Goal: Use online tool/utility: Utilize a website feature to perform a specific function

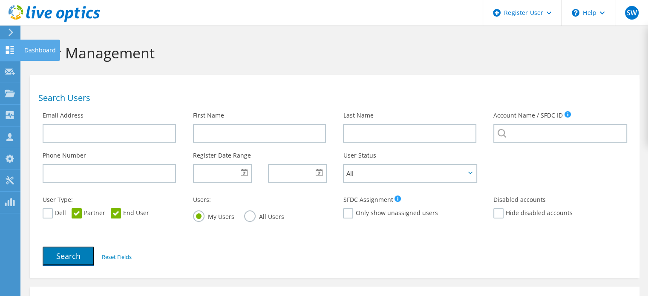
click at [14, 46] on icon at bounding box center [10, 50] width 10 height 8
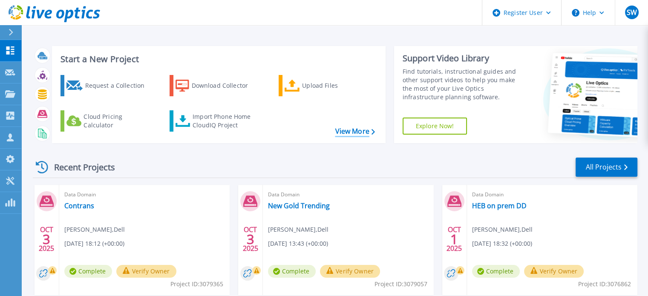
click at [361, 127] on link "View More" at bounding box center [355, 131] width 40 height 8
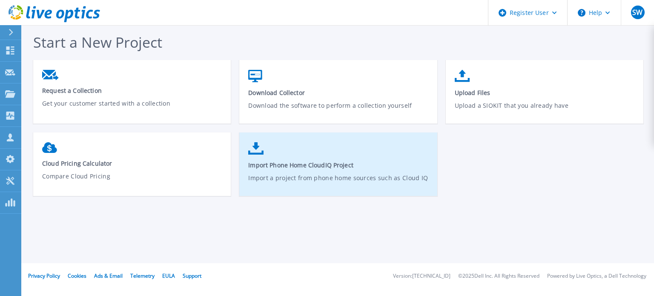
click at [319, 155] on link "Import Phone Home CloudIQ Project Import a project from phone home sources such…" at bounding box center [338, 168] width 198 height 61
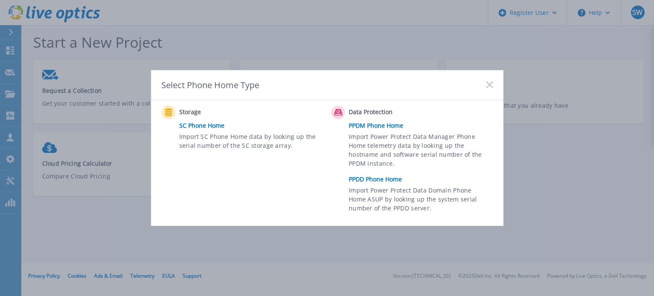
click at [374, 181] on link "PPDD Phone Home" at bounding box center [423, 179] width 148 height 13
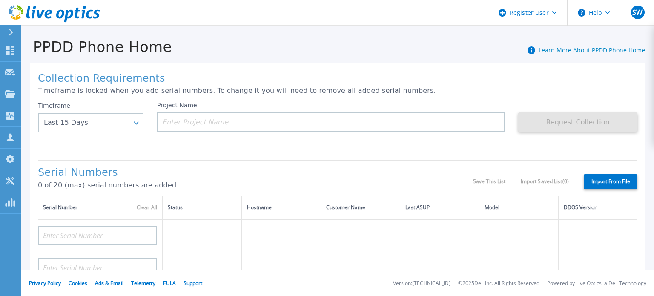
click at [8, 28] on div at bounding box center [15, 32] width 14 height 14
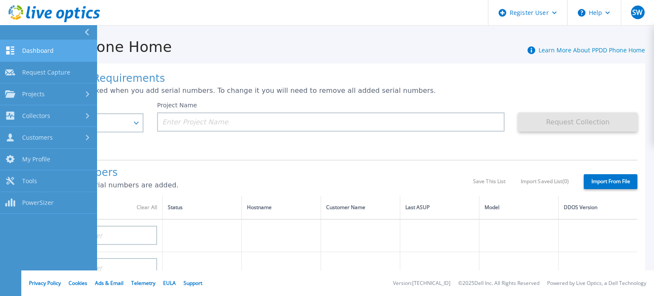
click at [63, 52] on link "Dashboard Dashboard" at bounding box center [48, 51] width 97 height 22
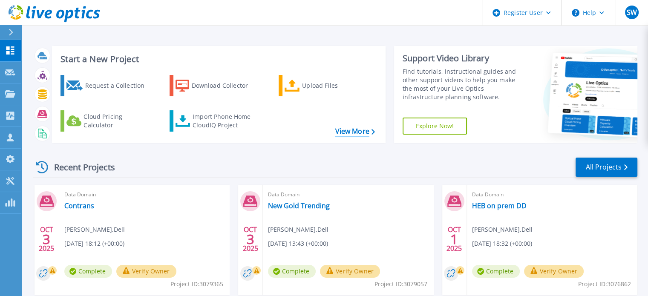
click at [340, 131] on link "View More" at bounding box center [355, 131] width 40 height 8
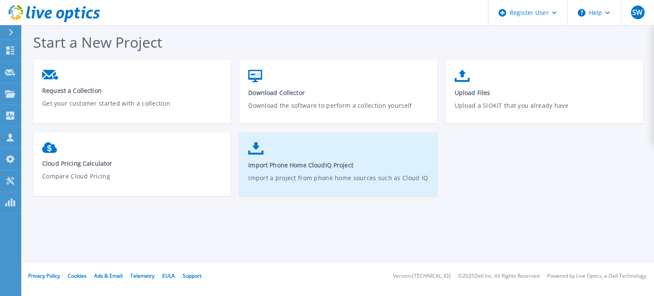
click at [284, 165] on span "Import Phone Home CloudIQ Project" at bounding box center [338, 165] width 180 height 8
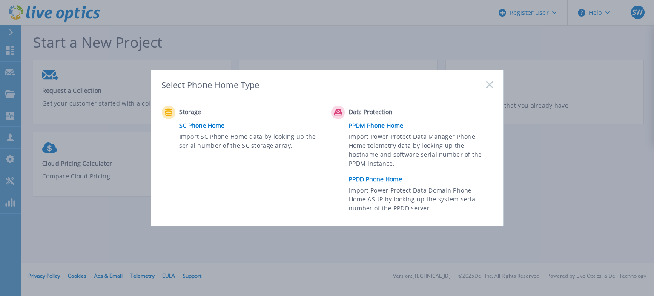
click at [370, 181] on link "PPDD Phone Home" at bounding box center [423, 179] width 148 height 13
